Goal: Transaction & Acquisition: Purchase product/service

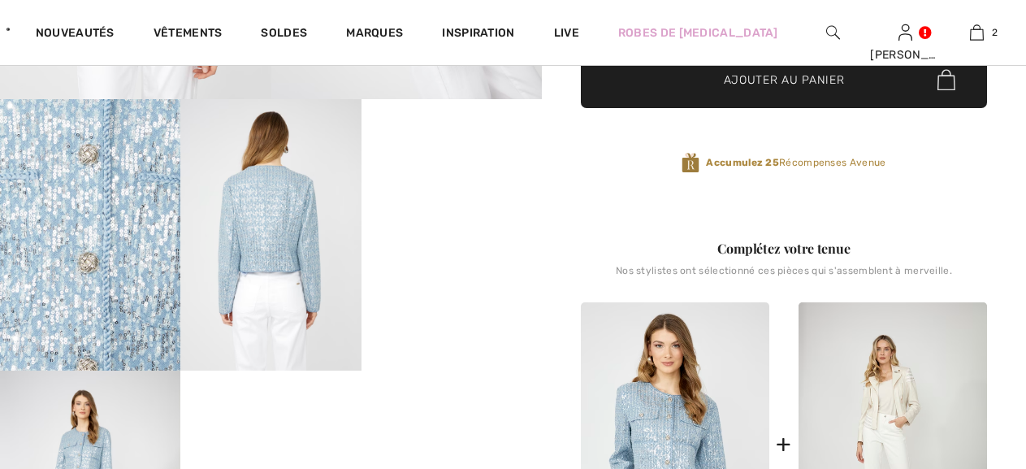
scroll to position [404, 0]
checkbox input "true"
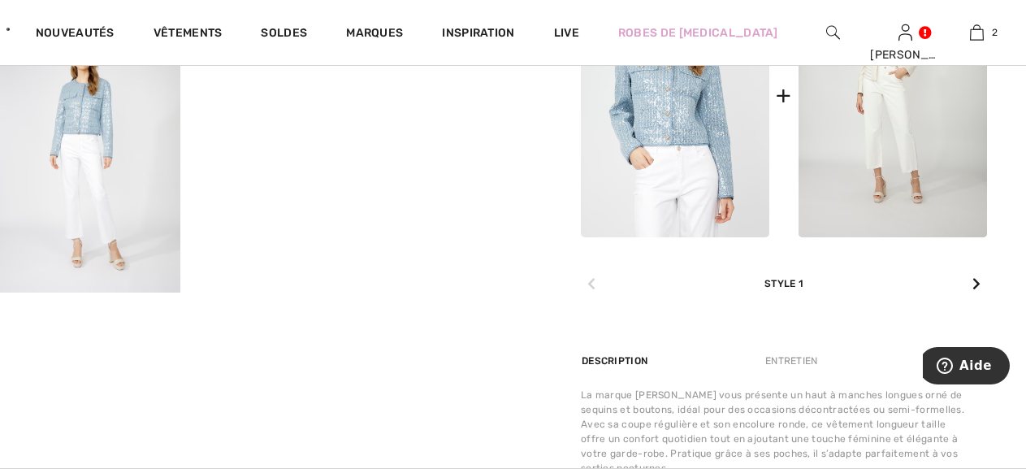
scroll to position [0, 0]
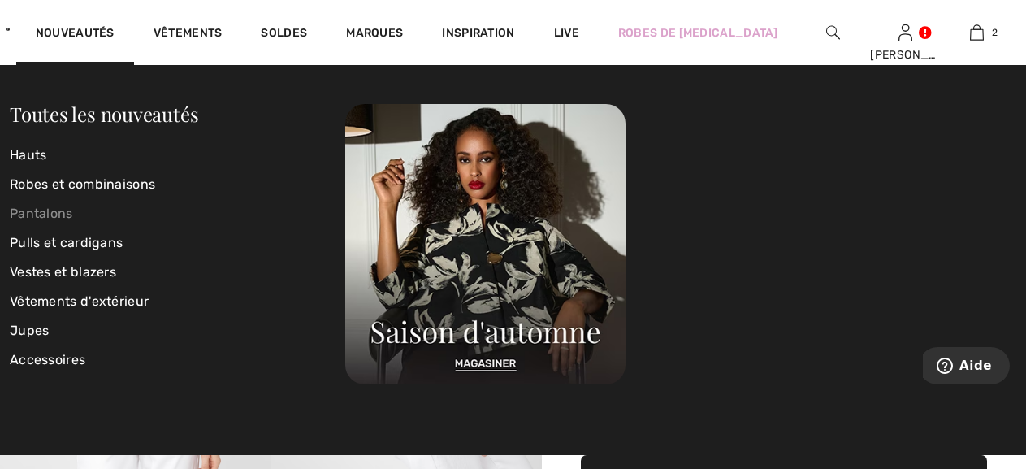
click at [58, 214] on link "Pantalons" at bounding box center [177, 213] width 335 height 29
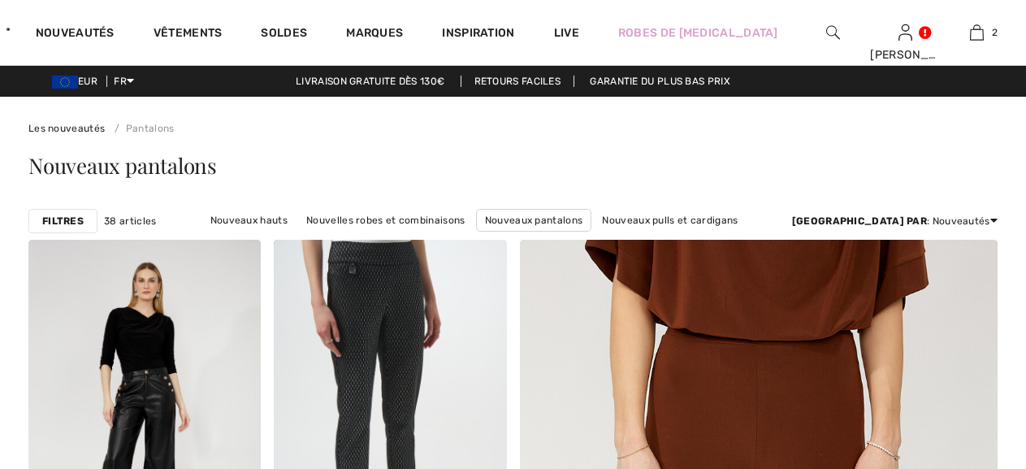
scroll to position [637, 0]
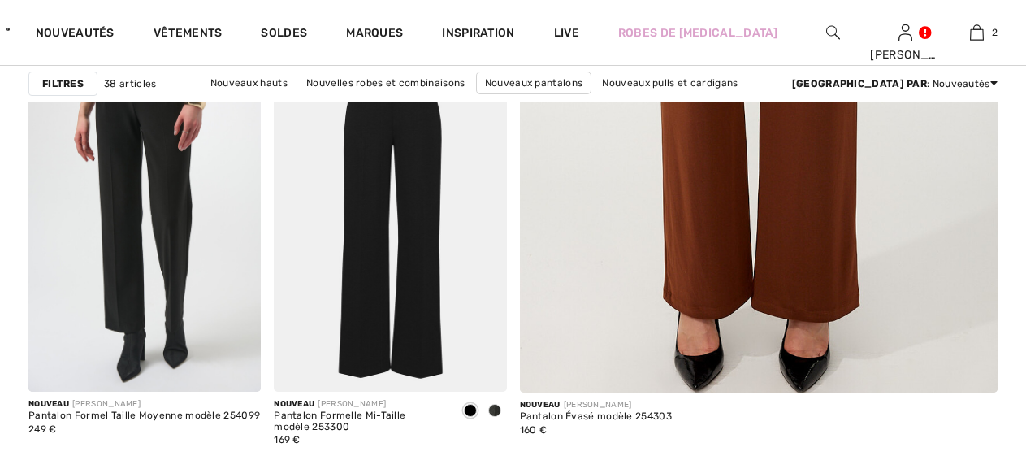
checkbox input "true"
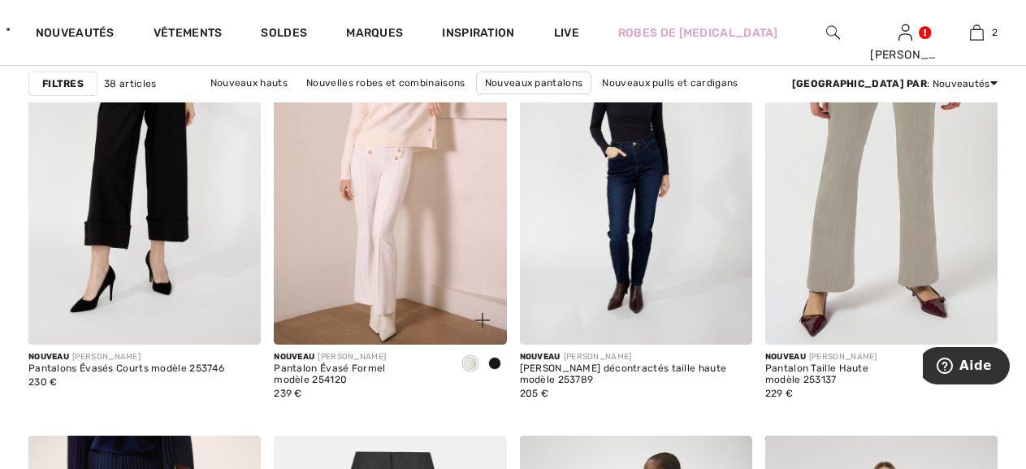
scroll to position [0, 0]
click at [438, 291] on img at bounding box center [390, 170] width 232 height 348
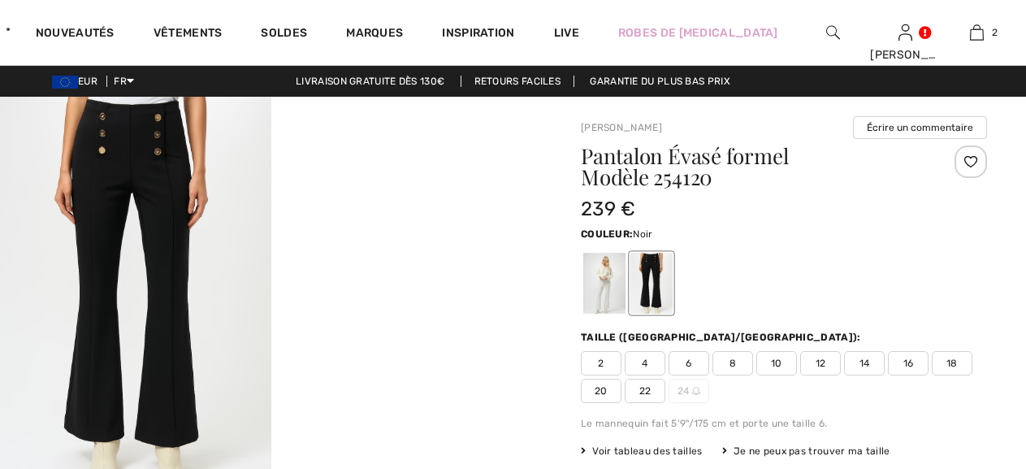
checkbox input "true"
drag, startPoint x: 362, startPoint y: 216, endPoint x: 362, endPoint y: 167, distance: 48.7
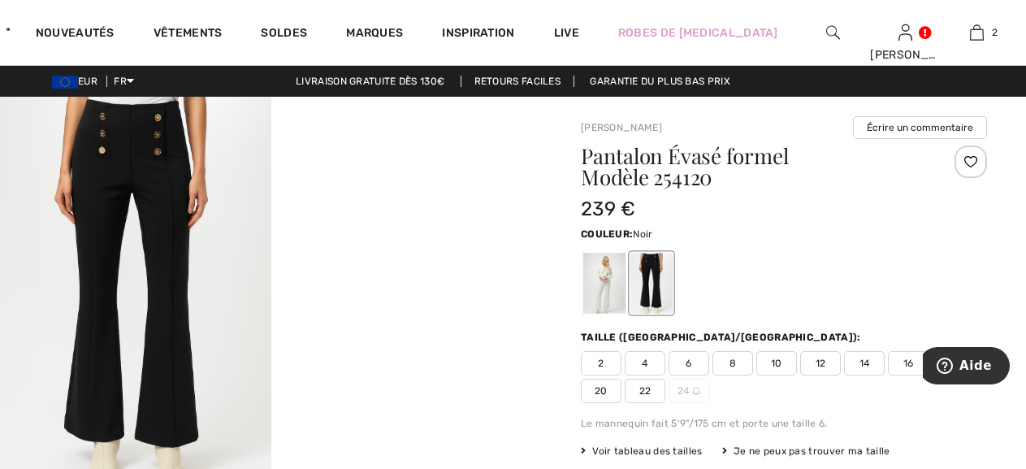
click at [362, 167] on video "Your browser does not support the video tag." at bounding box center [406, 165] width 271 height 136
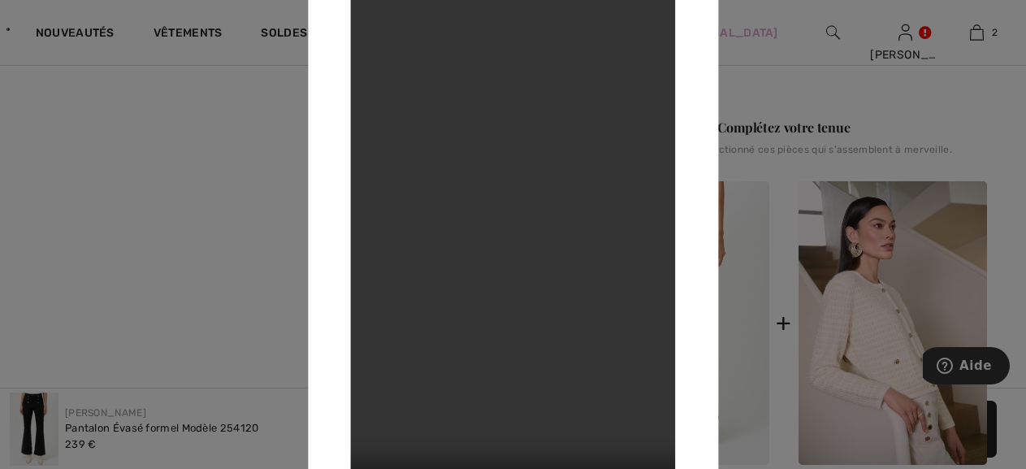
scroll to position [857, 0]
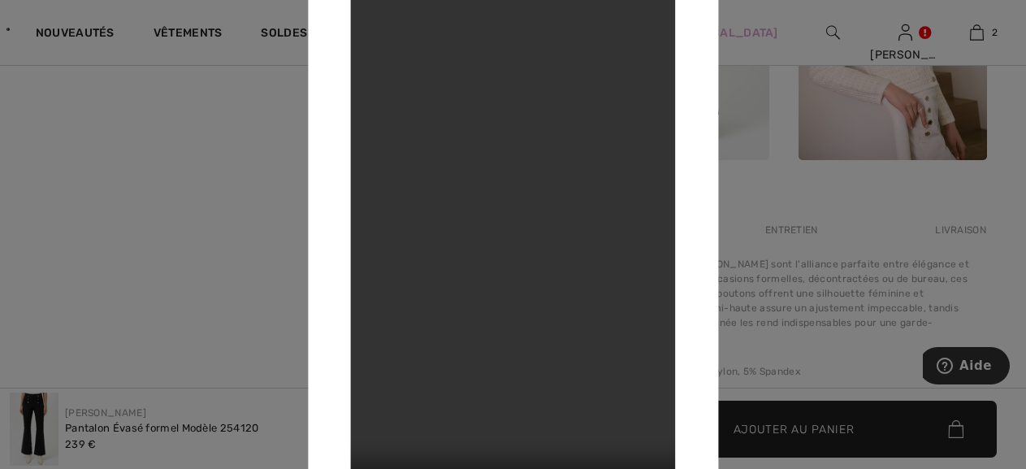
click at [441, 230] on video "Your browser does not support the video tag." at bounding box center [513, 235] width 325 height 578
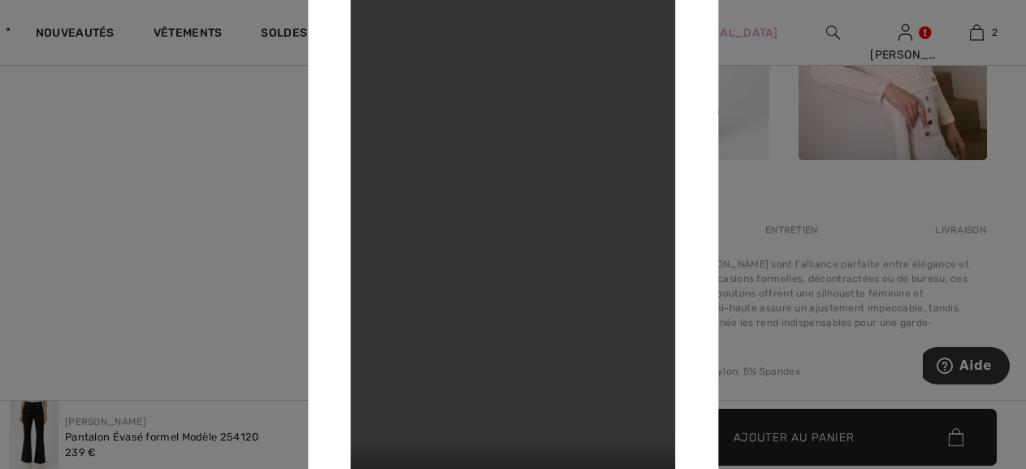
scroll to position [0, 0]
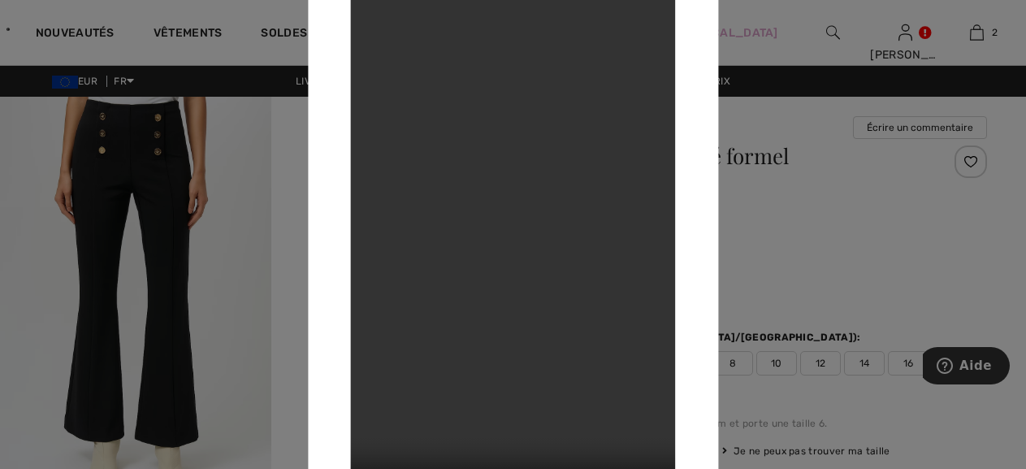
click at [748, 257] on div at bounding box center [513, 234] width 1026 height 469
click at [751, 257] on div at bounding box center [513, 234] width 1026 height 469
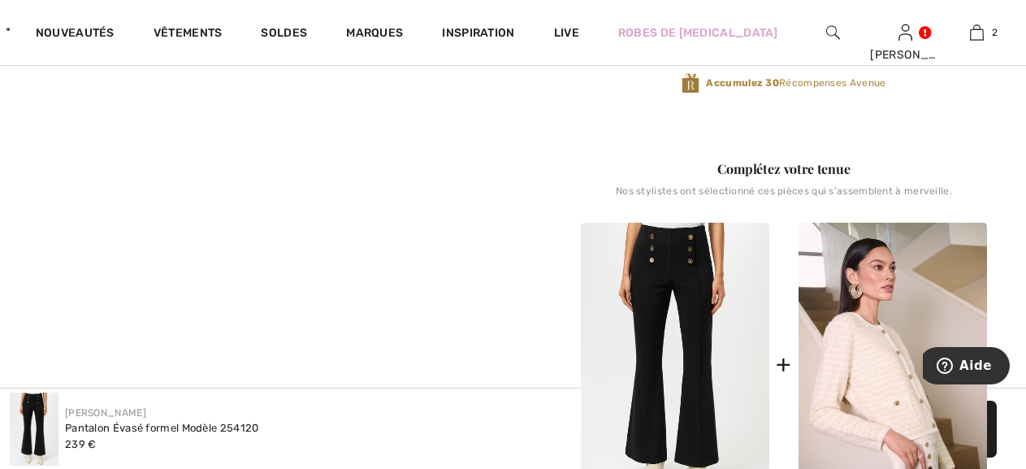
scroll to position [546, 0]
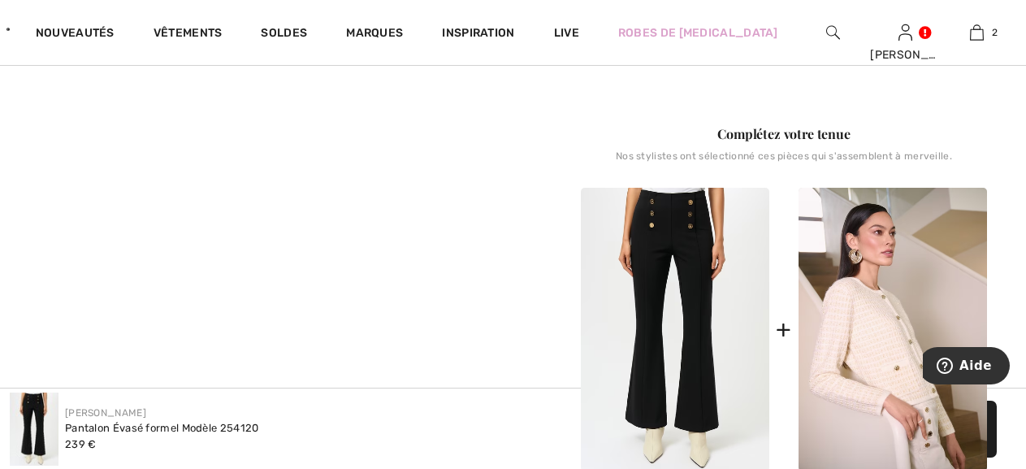
click at [683, 375] on img at bounding box center [675, 329] width 188 height 283
click at [669, 280] on img at bounding box center [675, 329] width 188 height 283
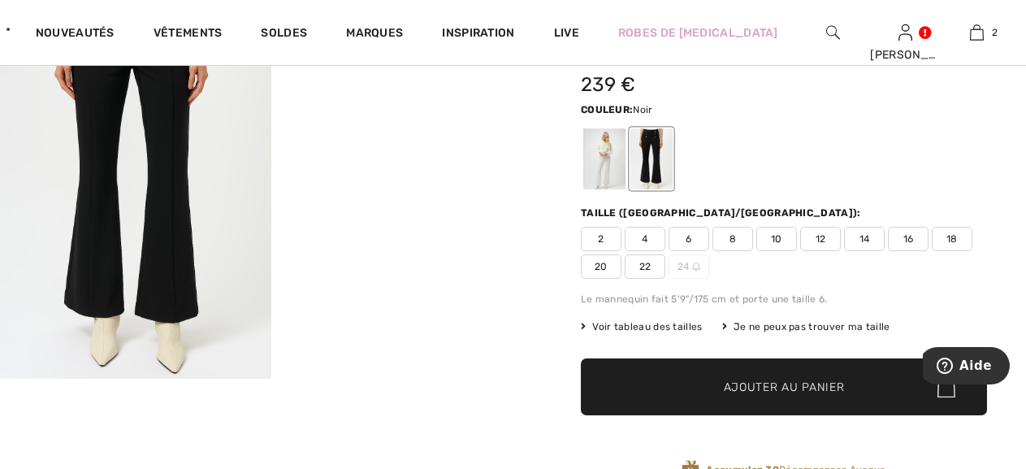
scroll to position [49, 0]
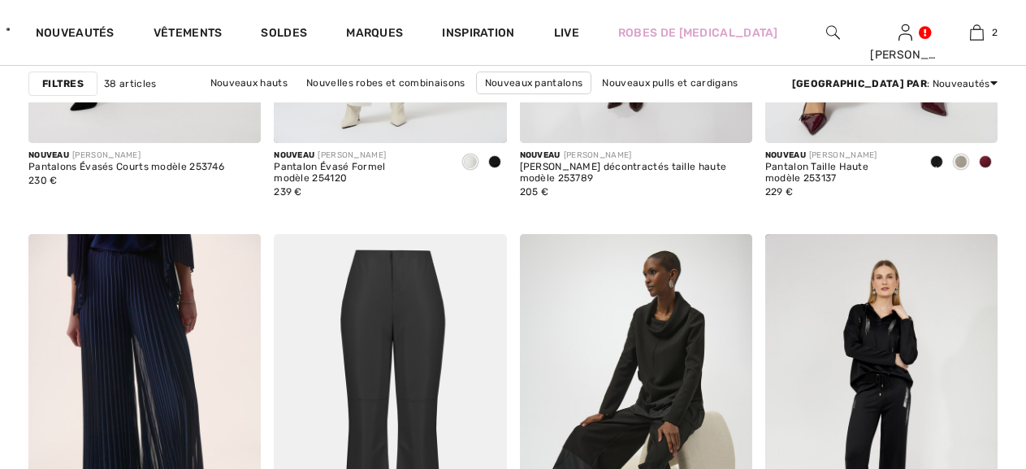
scroll to position [1603, 0]
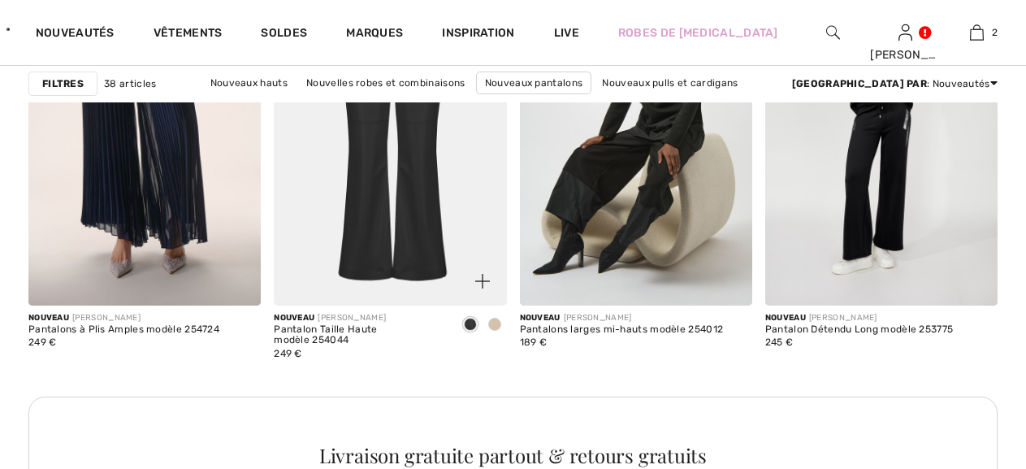
checkbox input "true"
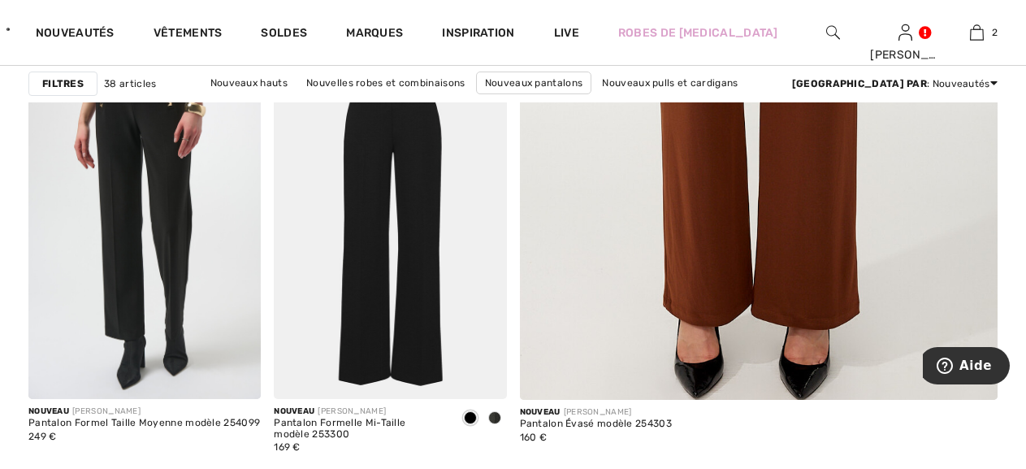
scroll to position [526, 0]
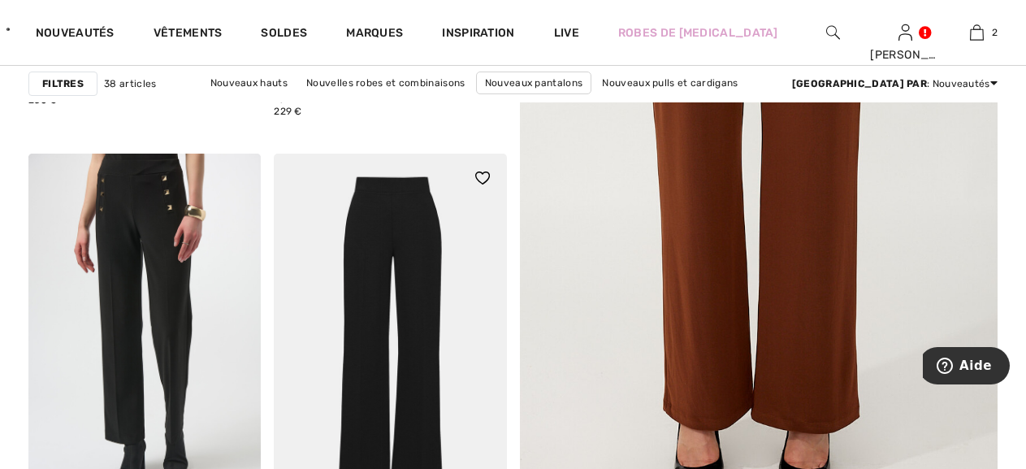
click at [397, 280] on img at bounding box center [390, 328] width 232 height 348
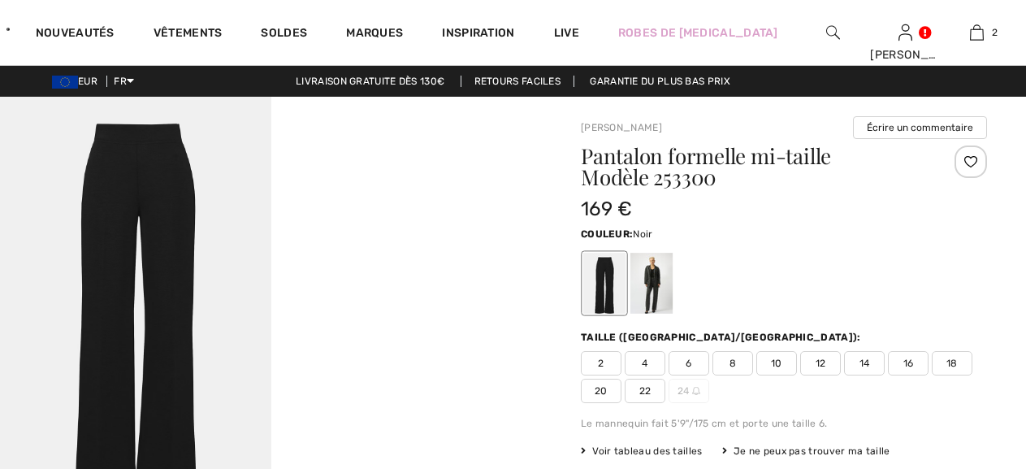
checkbox input "true"
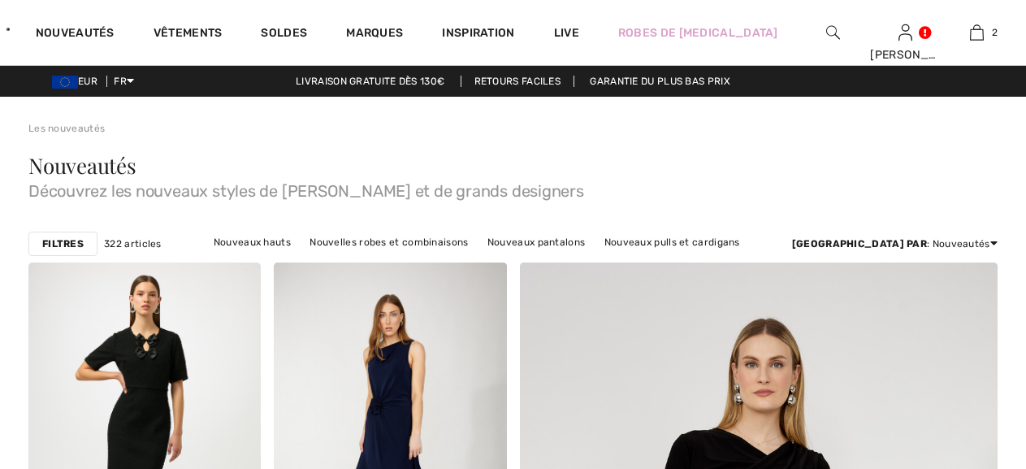
scroll to position [1113, 0]
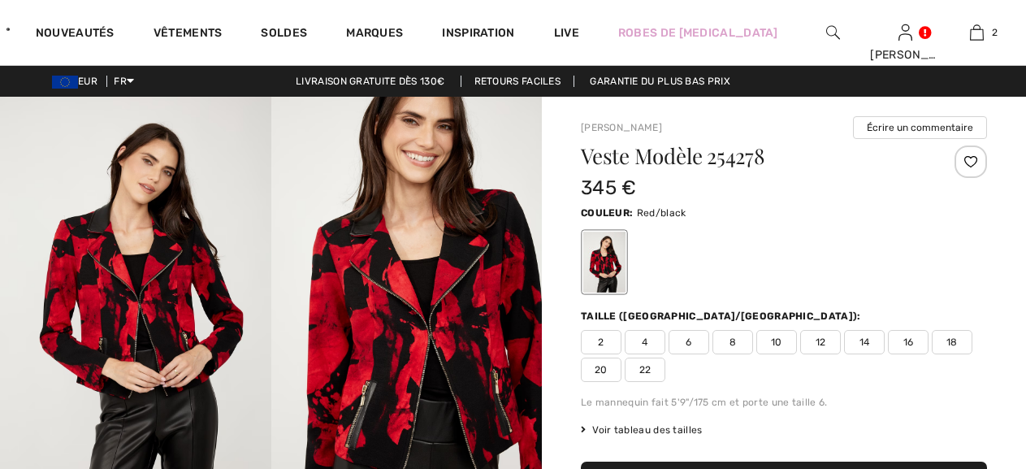
scroll to position [426, 0]
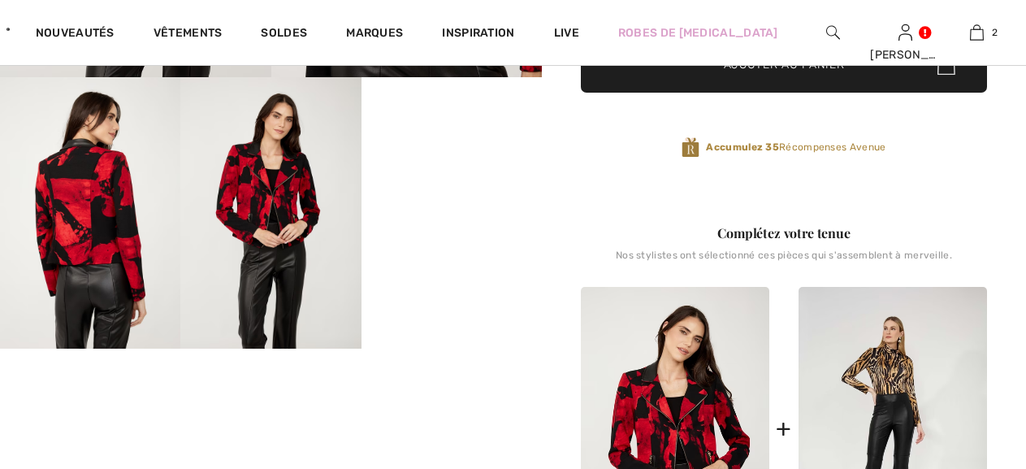
checkbox input "true"
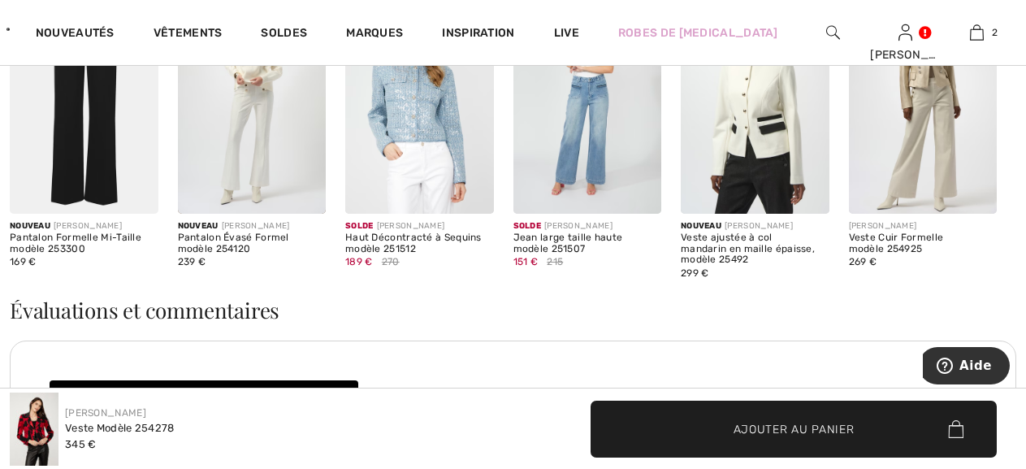
scroll to position [2204, 0]
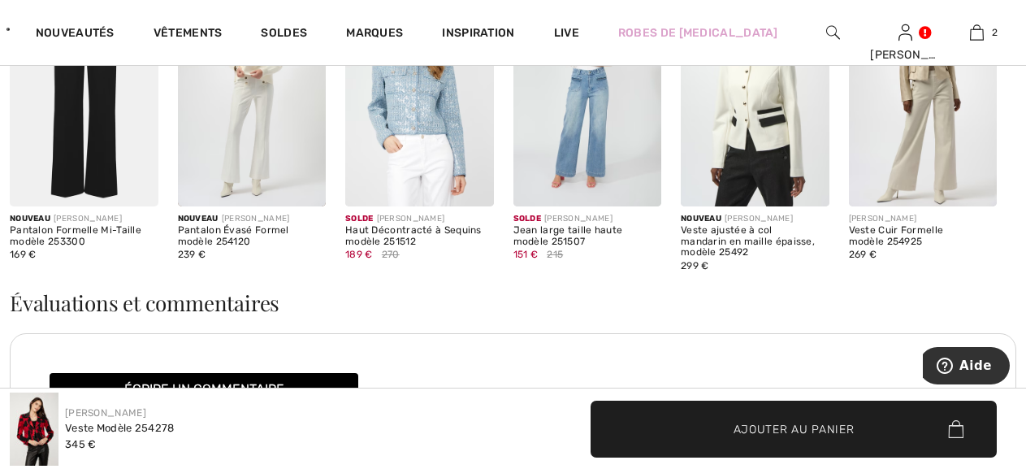
click at [930, 167] on img at bounding box center [923, 95] width 149 height 223
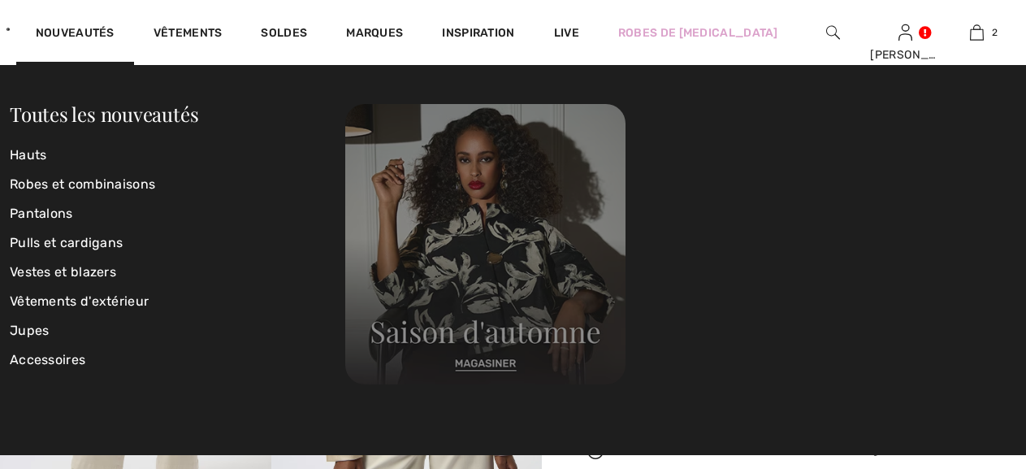
click at [483, 302] on img at bounding box center [485, 244] width 280 height 280
checkbox input "true"
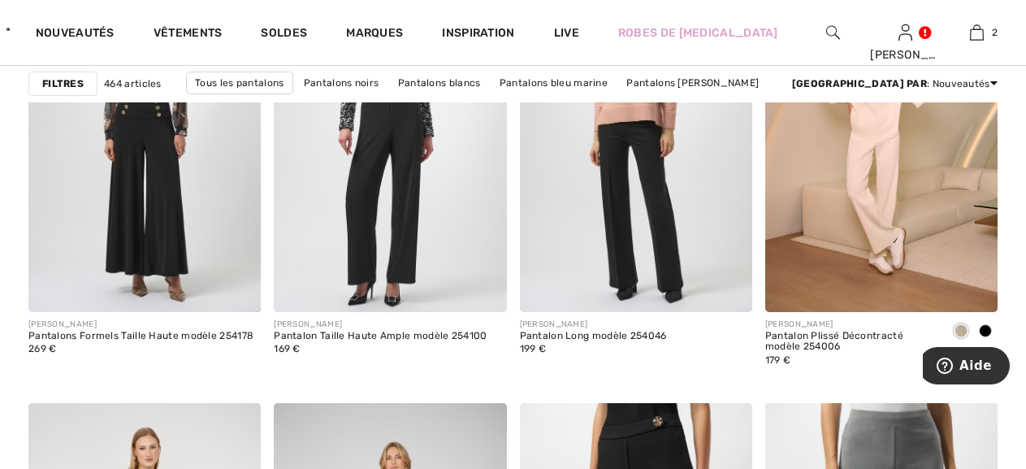
scroll to position [5527, 0]
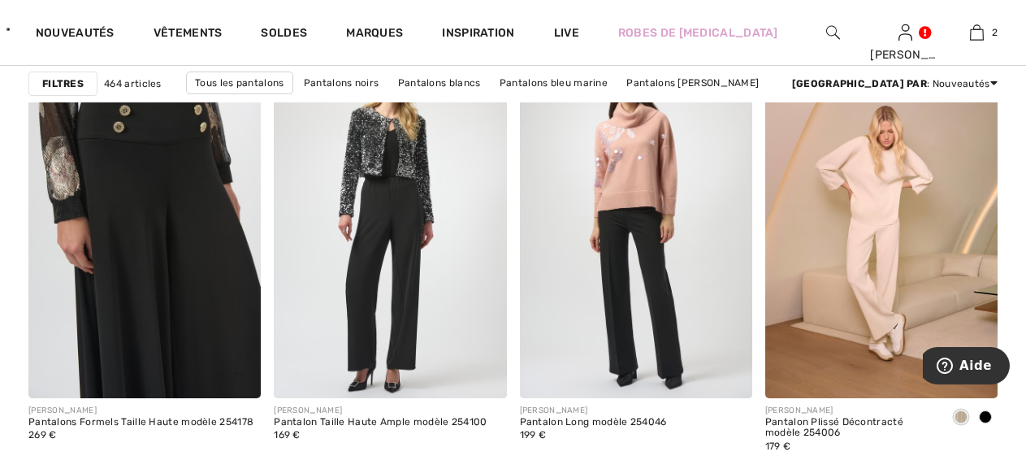
click at [149, 273] on img at bounding box center [144, 223] width 232 height 348
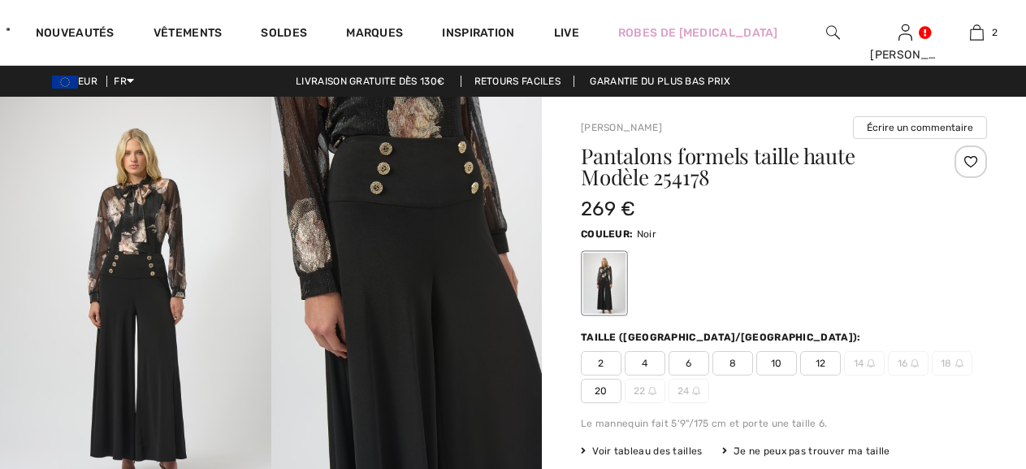
checkbox input "true"
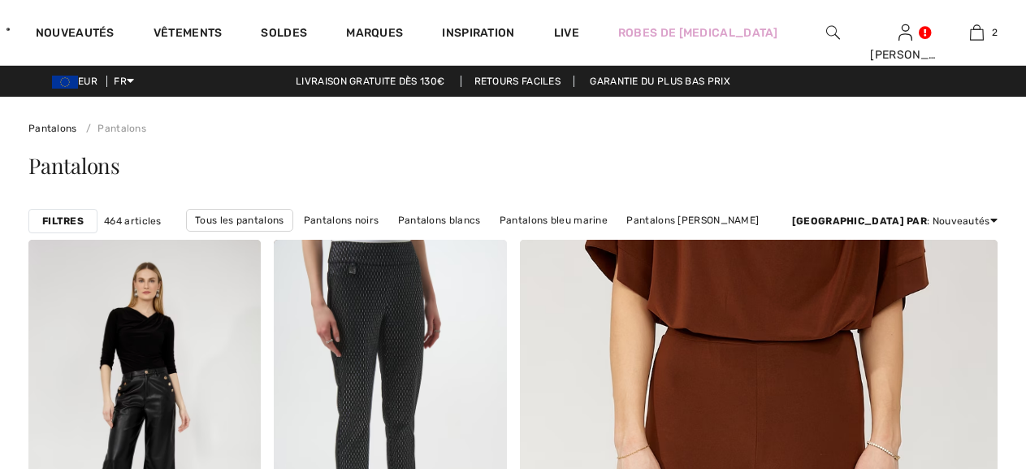
scroll to position [5614, 0]
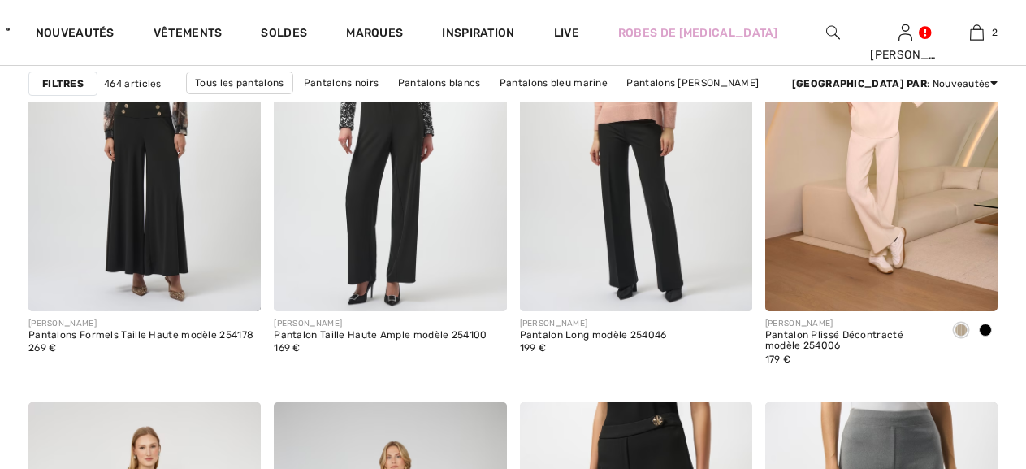
checkbox input "true"
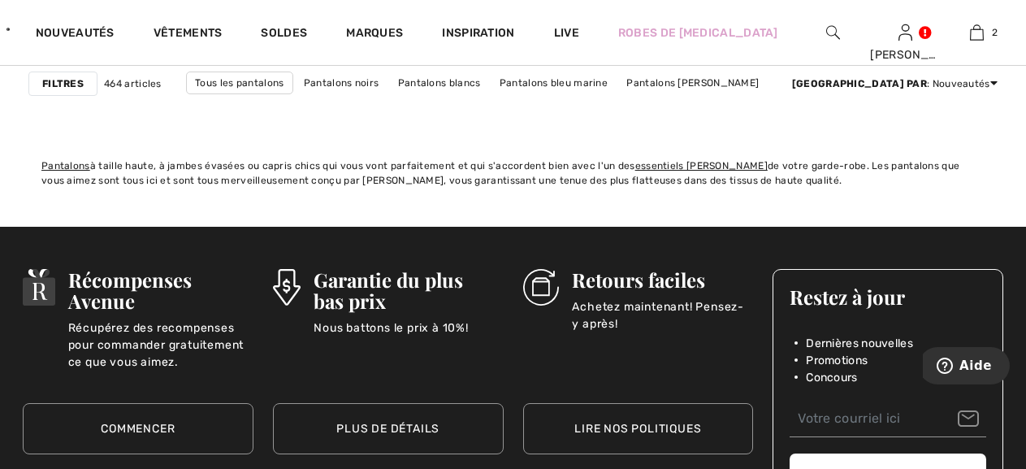
scroll to position [6681, 0]
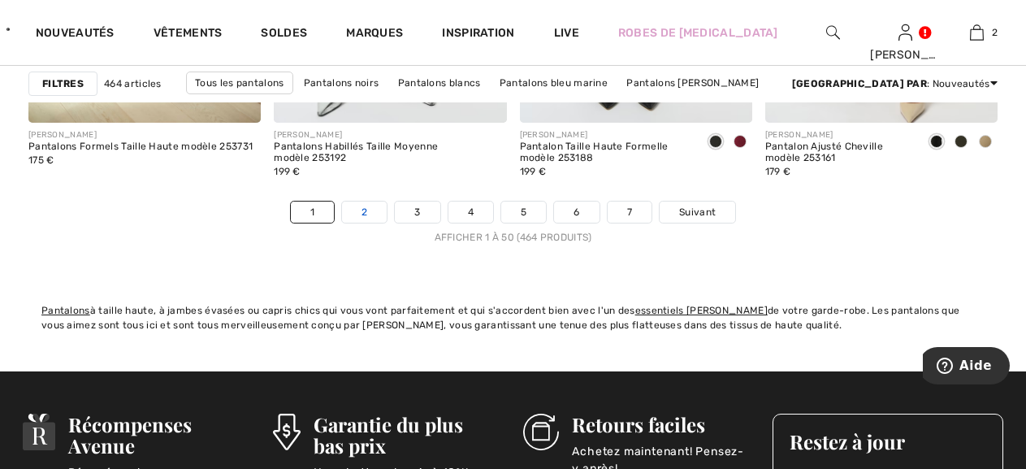
click at [342, 223] on link "2" at bounding box center [364, 211] width 45 height 21
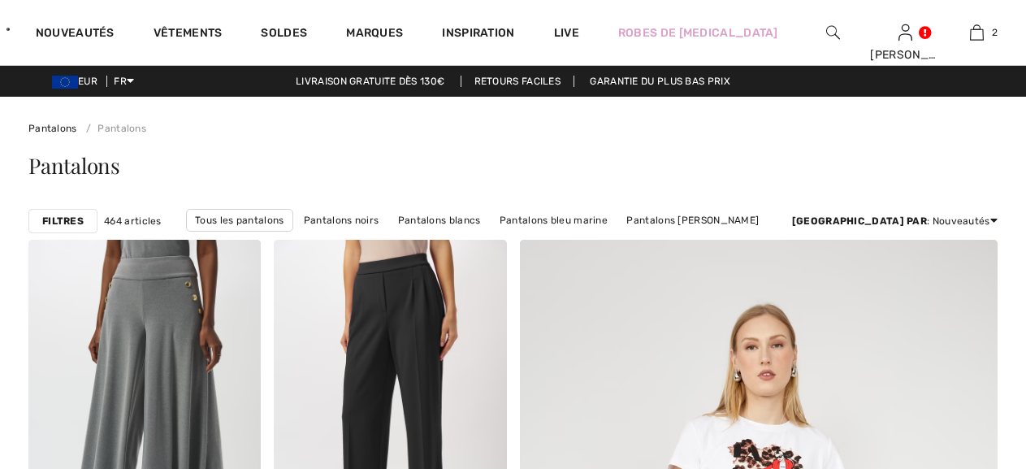
scroll to position [1045, 0]
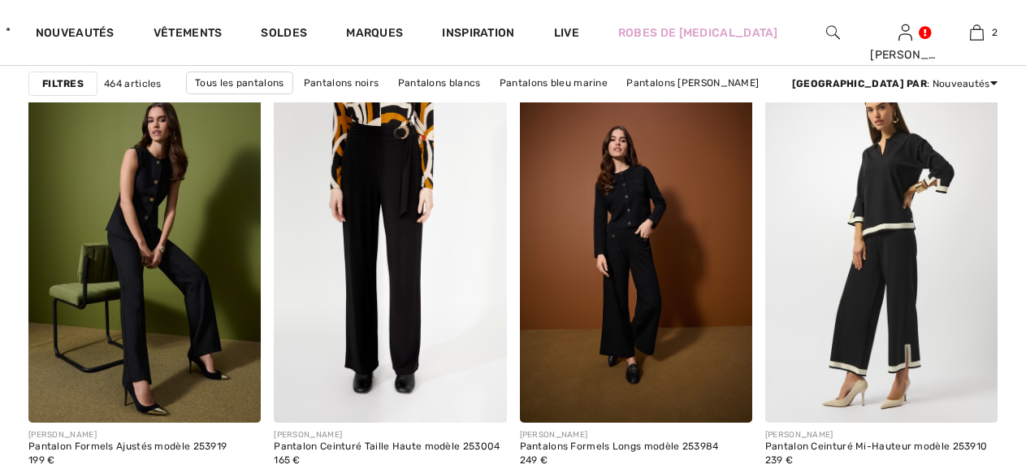
checkbox input "true"
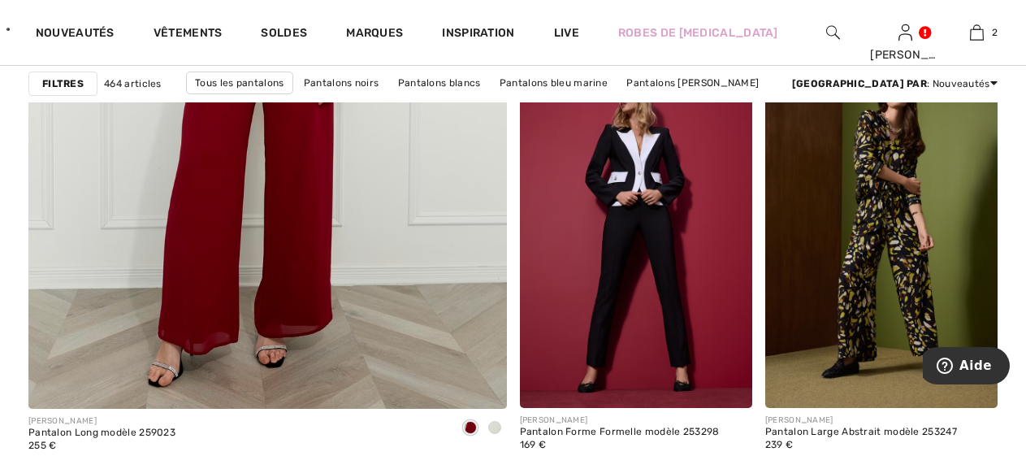
scroll to position [4090, 0]
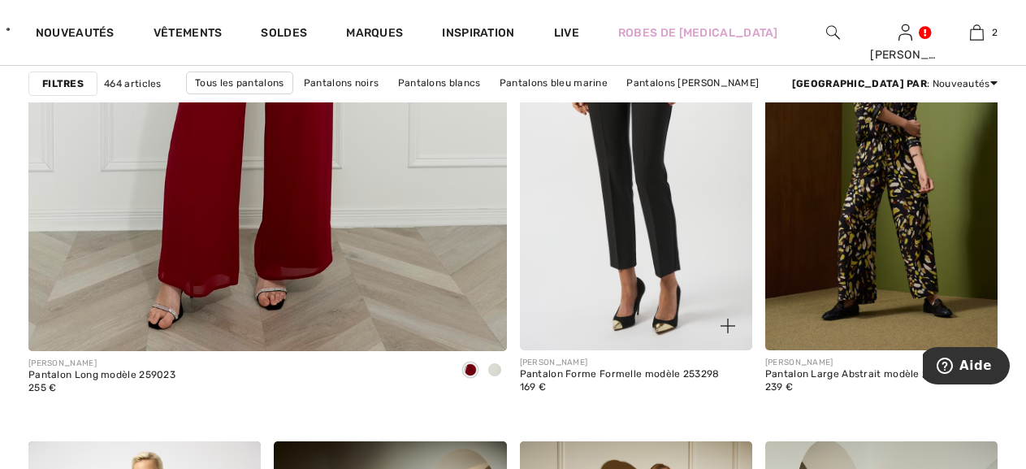
click at [639, 204] on img at bounding box center [636, 175] width 232 height 348
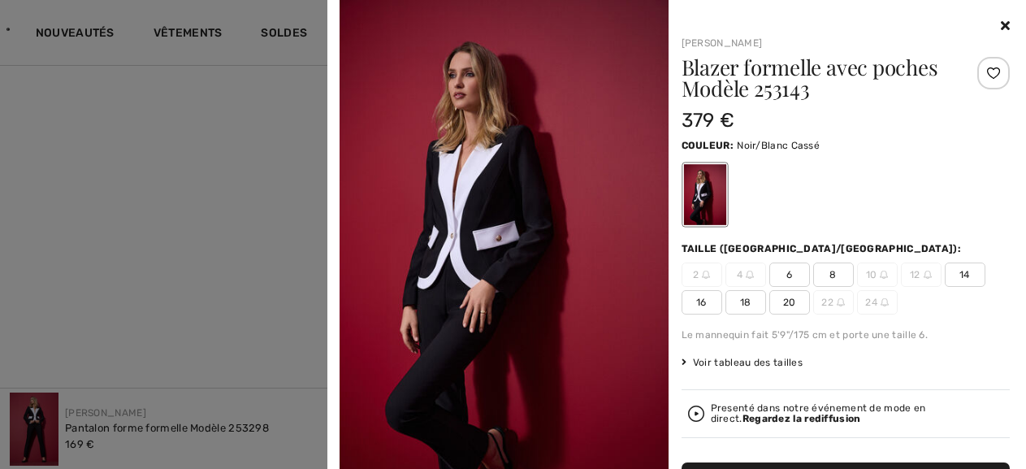
click at [784, 314] on span "20" at bounding box center [789, 302] width 41 height 24
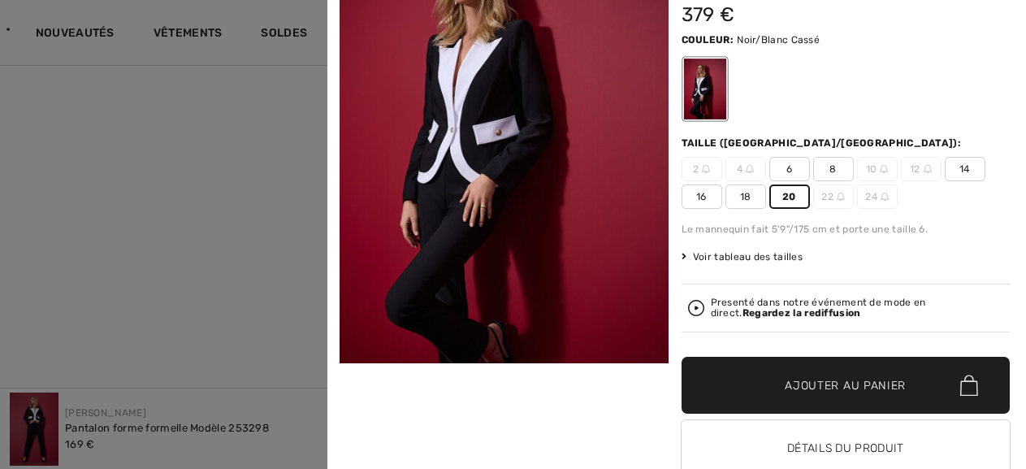
scroll to position [134, 0]
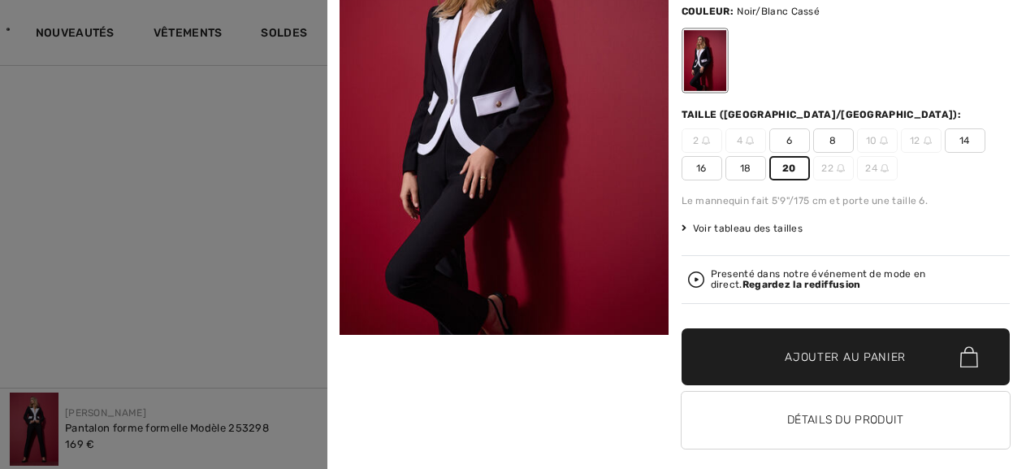
drag, startPoint x: 832, startPoint y: 391, endPoint x: 764, endPoint y: 429, distance: 78.2
click at [832, 366] on span "Ajouter au panier" at bounding box center [845, 356] width 121 height 17
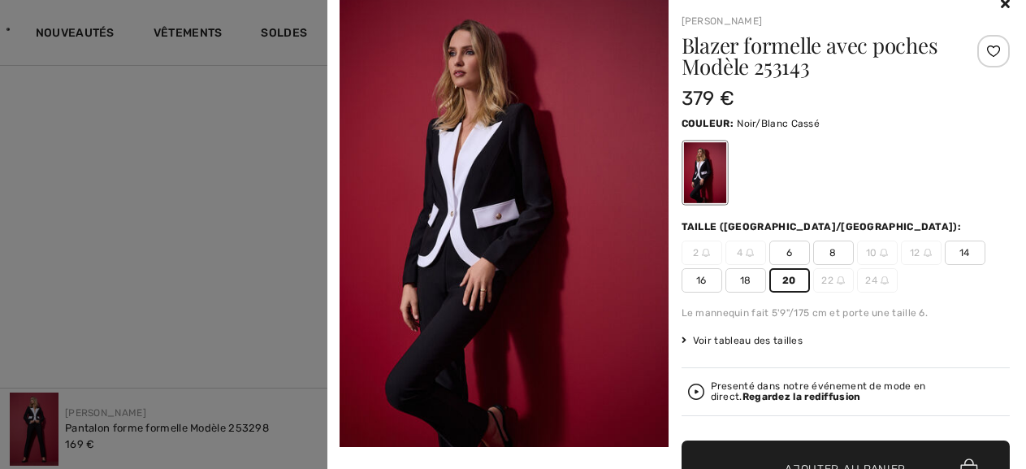
scroll to position [0, 0]
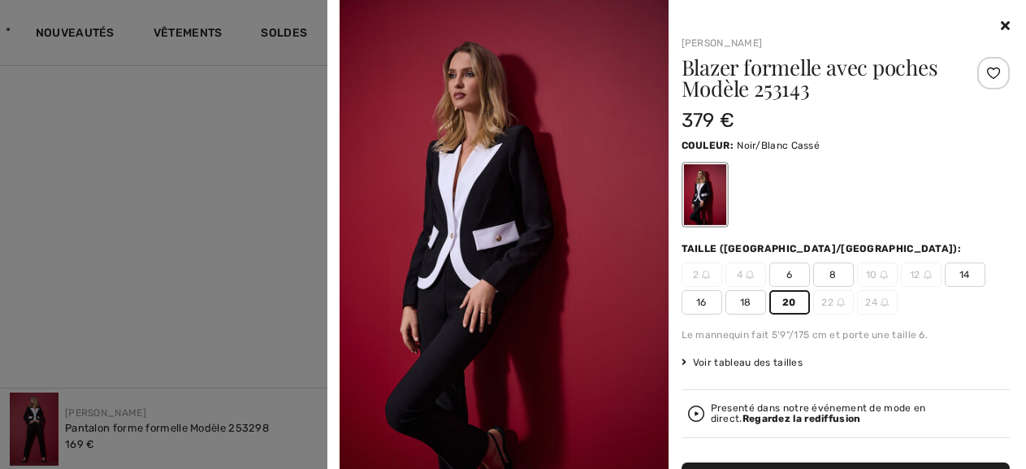
click at [1001, 24] on icon at bounding box center [1005, 25] width 9 height 13
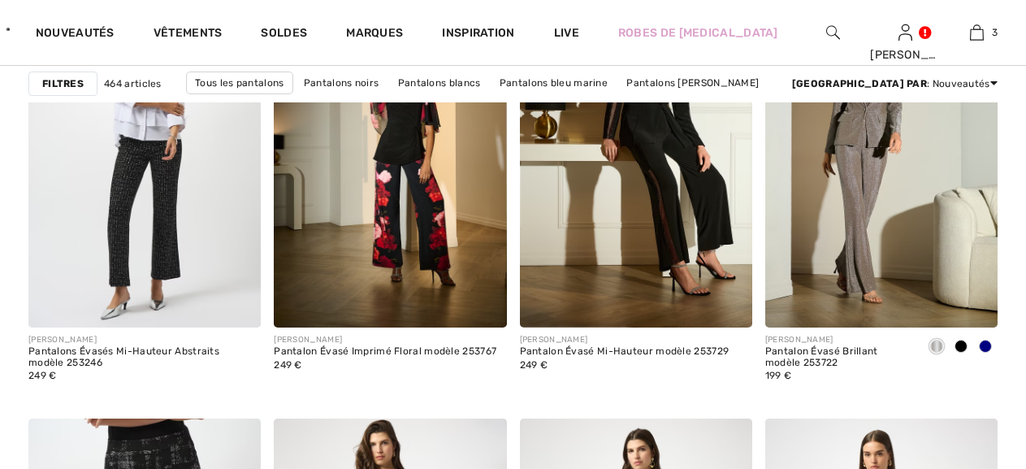
scroll to position [4508, 0]
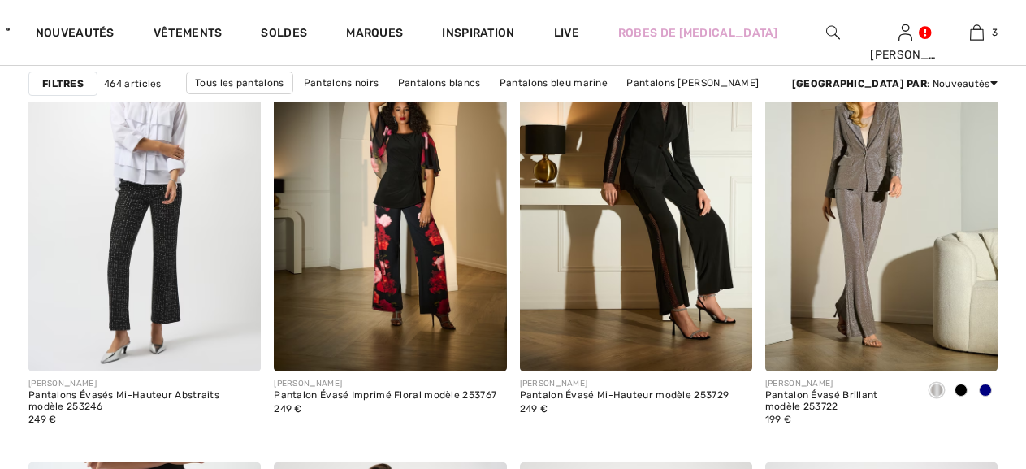
checkbox input "true"
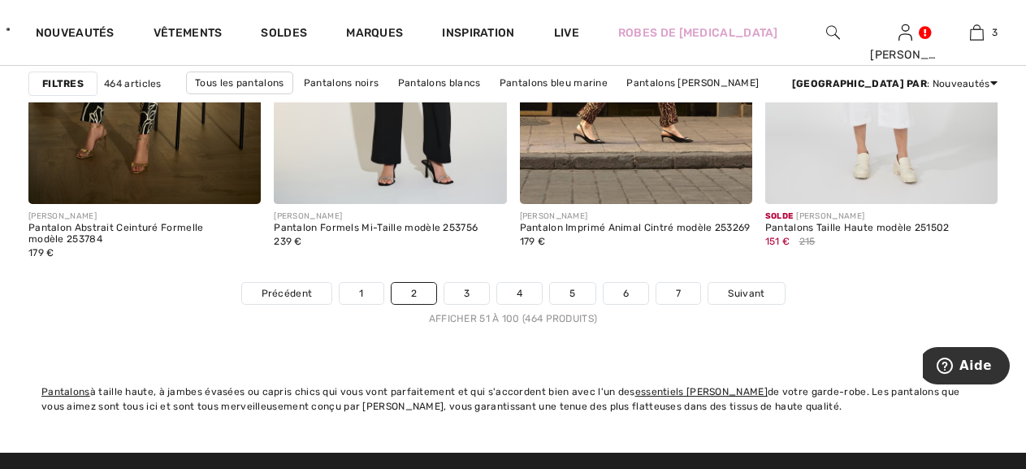
scroll to position [6730, 0]
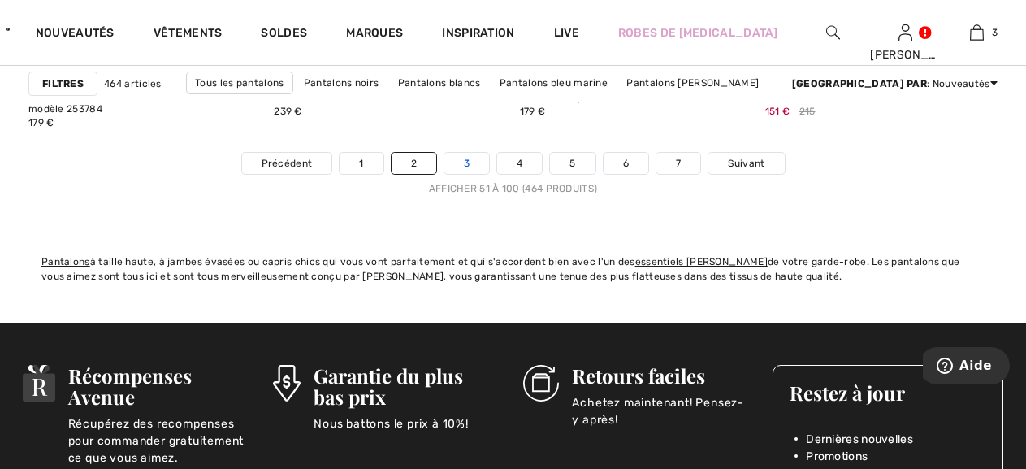
click at [452, 174] on link "3" at bounding box center [466, 163] width 45 height 21
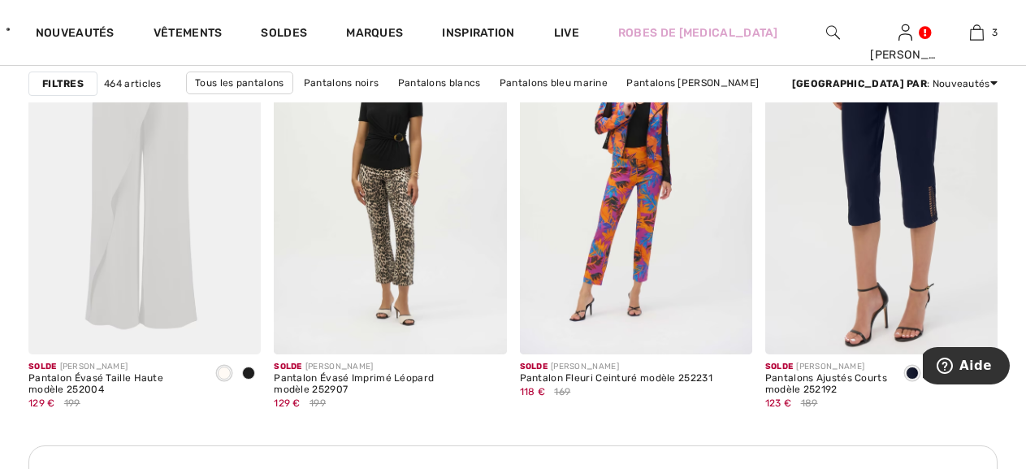
scroll to position [5007, 0]
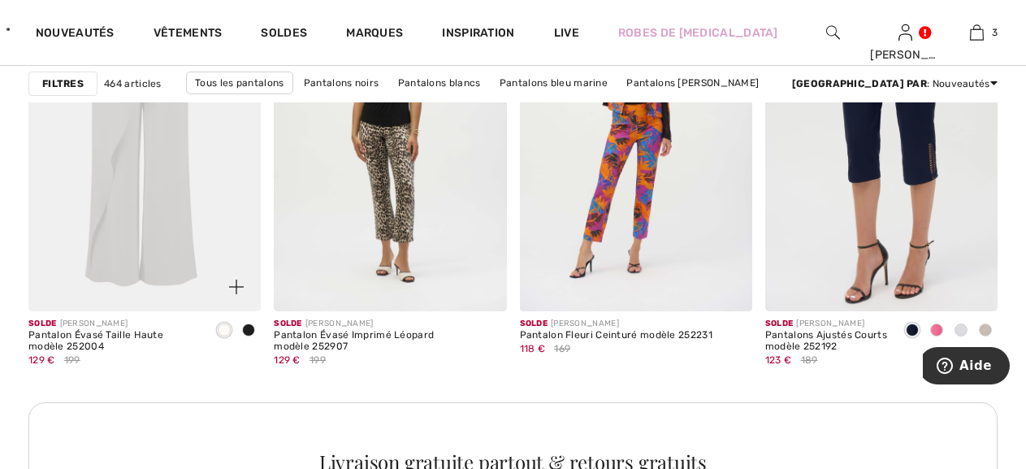
click at [132, 243] on img at bounding box center [144, 137] width 232 height 348
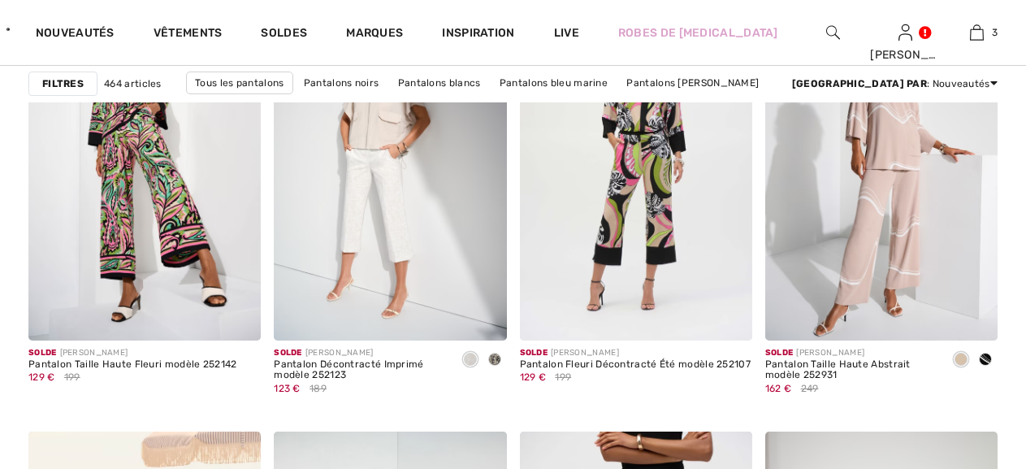
scroll to position [5585, 0]
checkbox input "true"
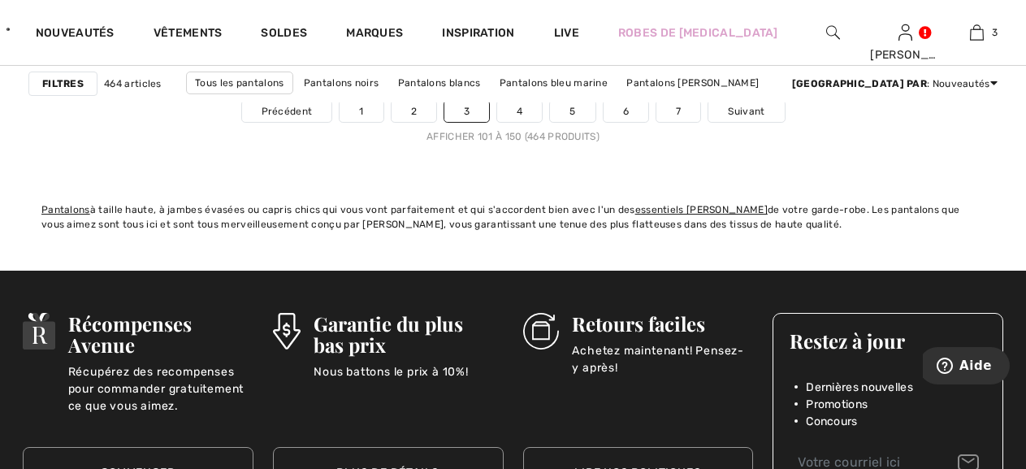
scroll to position [6797, 0]
